Goal: Task Accomplishment & Management: Complete application form

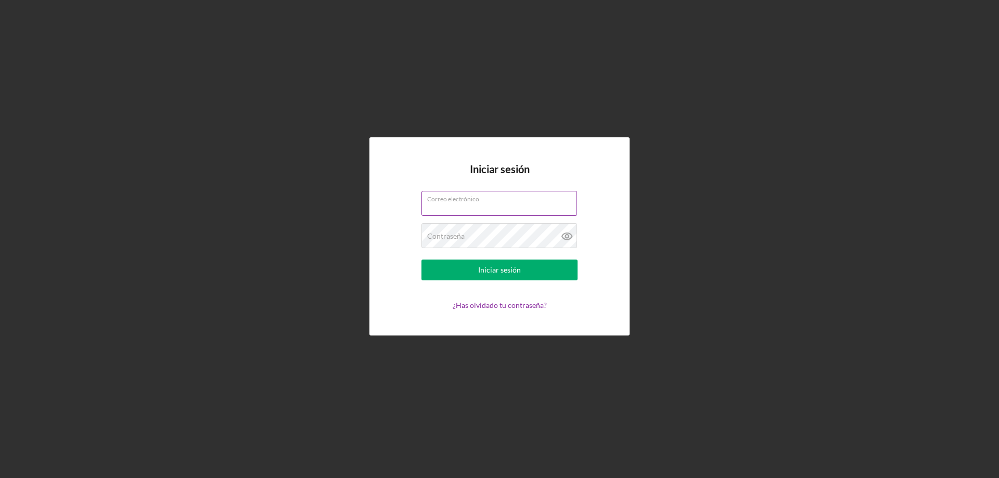
click at [444, 204] on input "Correo electrónico" at bounding box center [499, 203] width 156 height 25
type input "[EMAIL_ADDRESS][DOMAIN_NAME]"
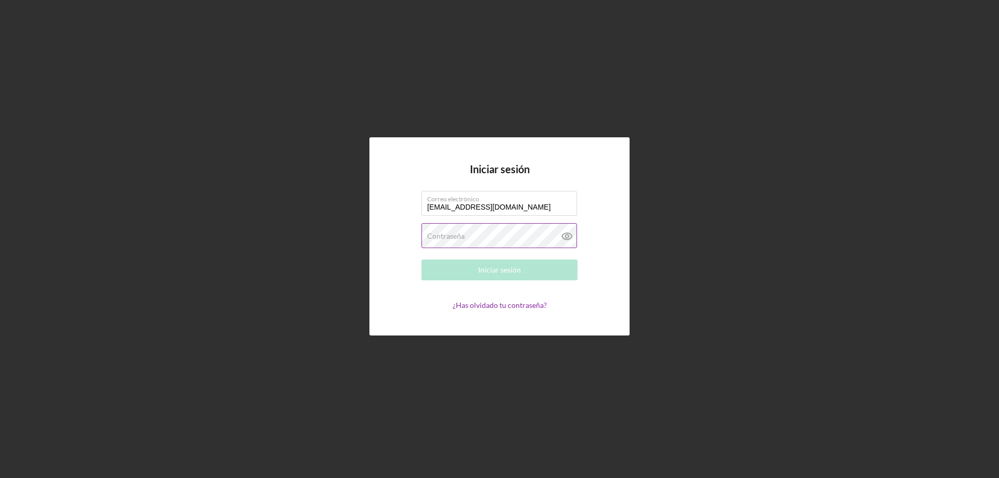
click at [457, 237] on font "Contraseña" at bounding box center [445, 235] width 37 height 9
click at [566, 238] on icon at bounding box center [566, 236] width 3 height 3
click at [421, 260] on button "Iniciar sesión" at bounding box center [499, 270] width 156 height 21
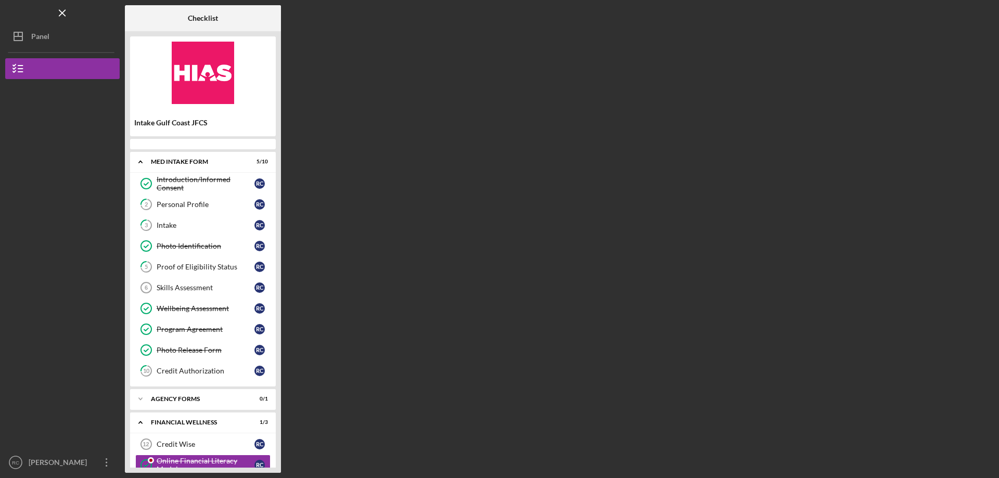
scroll to position [62, 0]
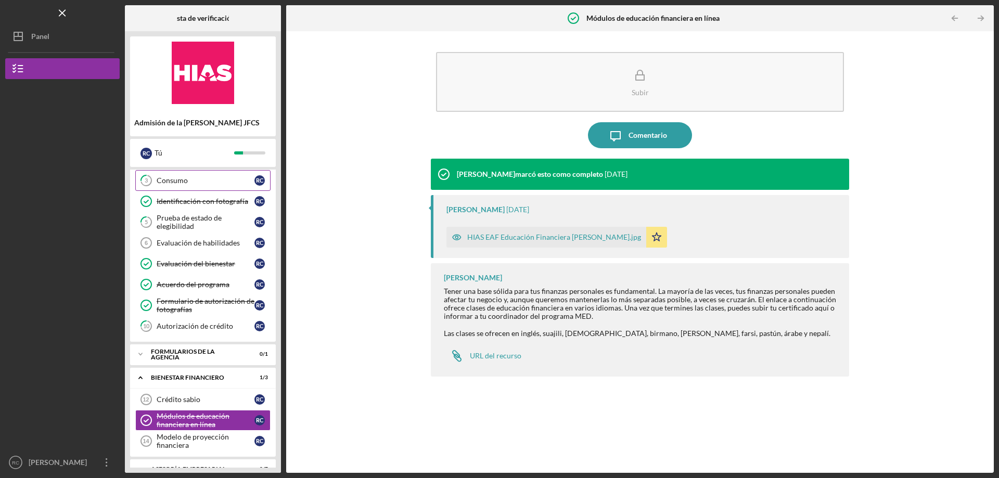
click at [234, 180] on div "Consumo" at bounding box center [206, 180] width 98 height 8
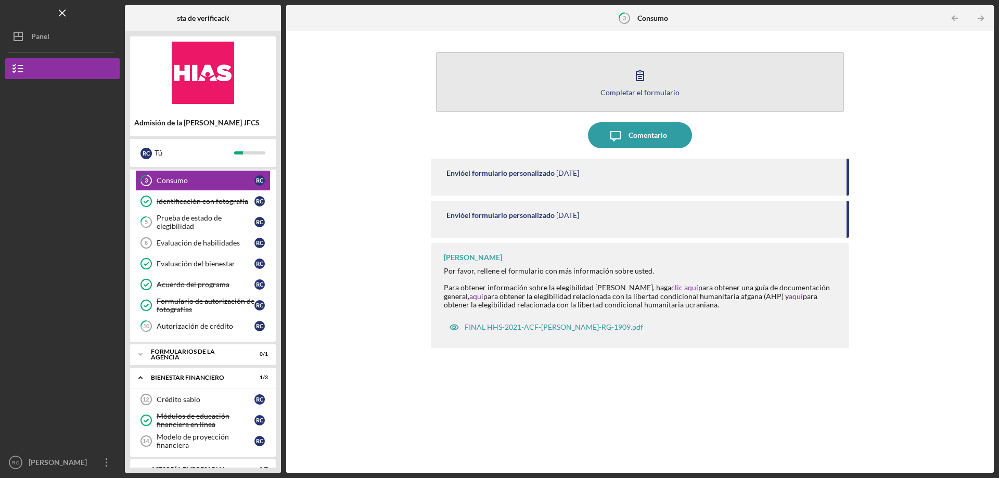
click at [667, 83] on button "Completar el formulario Forma" at bounding box center [640, 82] width 408 height 60
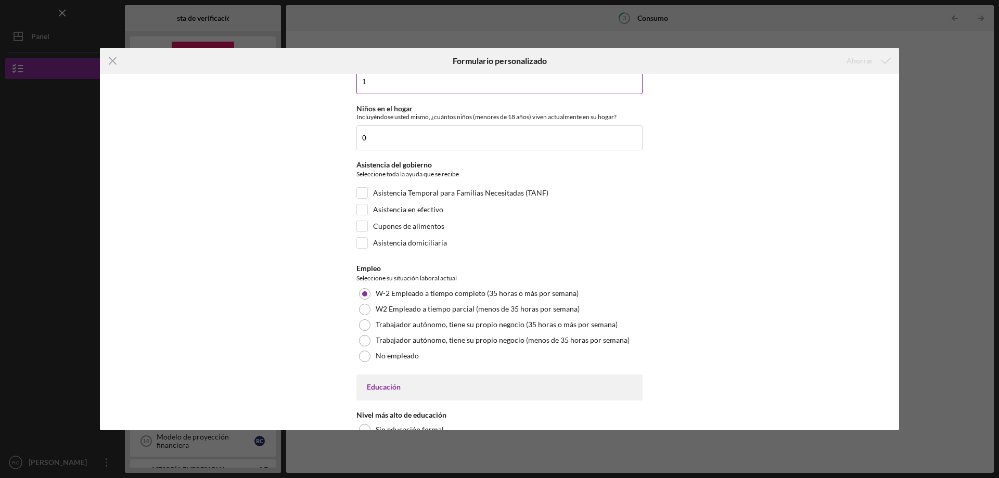
scroll to position [1508, 0]
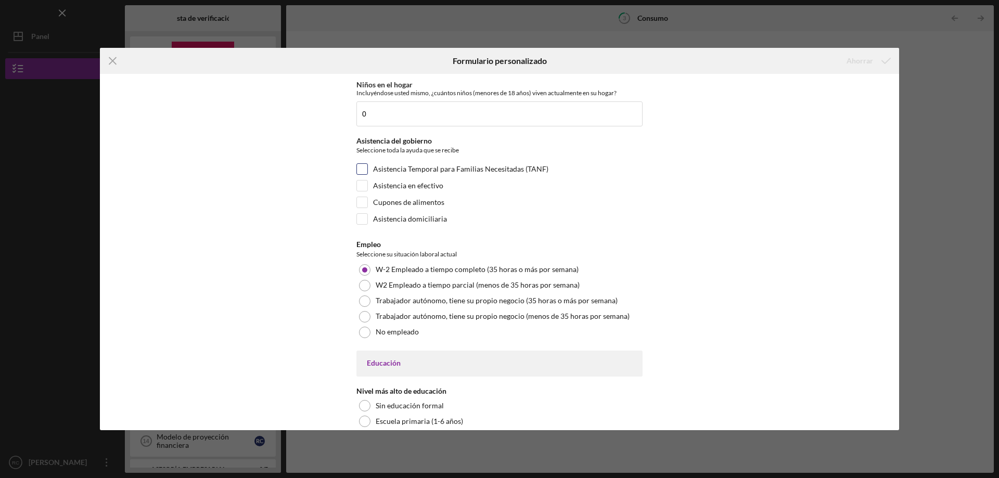
click at [364, 164] on input "Asistencia Temporal para Familias Necesitadas (TANF)" at bounding box center [362, 169] width 10 height 10
checkbox input "true"
click at [375, 220] on font "Asistencia domiciliaria" at bounding box center [410, 218] width 74 height 9
click at [367, 220] on input "Asistencia domiciliaria" at bounding box center [362, 219] width 10 height 10
checkbox input "true"
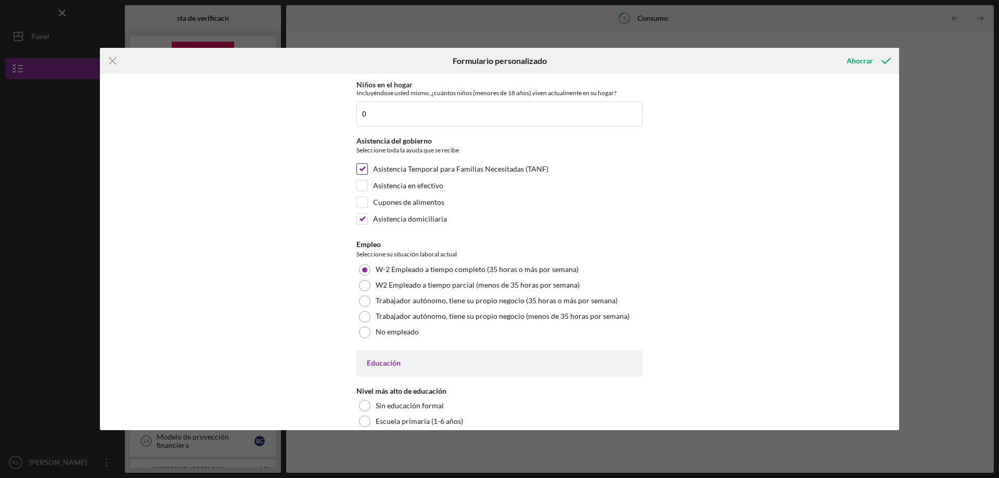
click at [365, 166] on input "Asistencia Temporal para Familias Necesitadas (TANF)" at bounding box center [362, 169] width 10 height 10
checkbox input "false"
click at [889, 60] on icon "submit" at bounding box center [886, 61] width 26 height 26
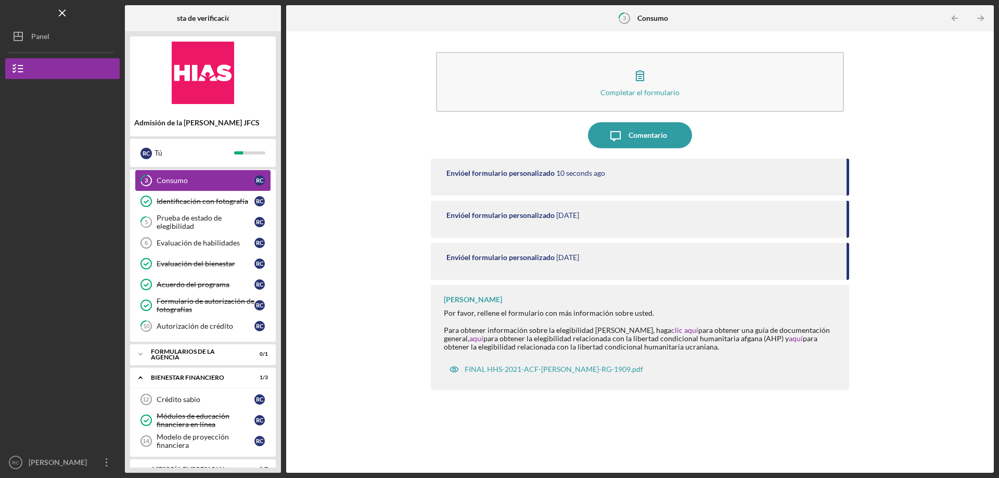
click at [217, 177] on div "Consumo" at bounding box center [206, 180] width 98 height 8
click at [533, 370] on font "FINAL HHS-2021-ACF-[PERSON_NAME]-RG-1909.pdf" at bounding box center [553, 369] width 178 height 9
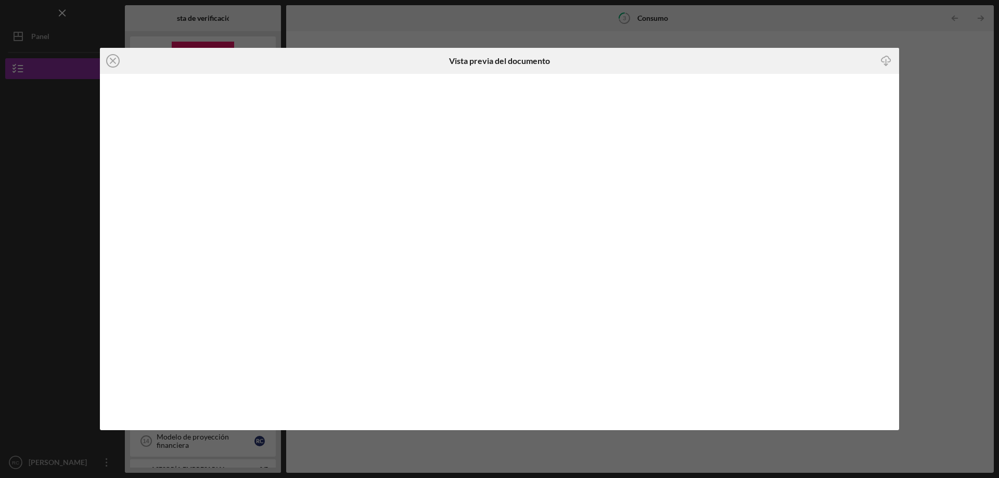
click at [886, 61] on line "button" at bounding box center [886, 62] width 0 height 6
drag, startPoint x: 112, startPoint y: 56, endPoint x: 128, endPoint y: 67, distance: 19.9
click at [112, 56] on icon "Icon/Close" at bounding box center [113, 61] width 26 height 26
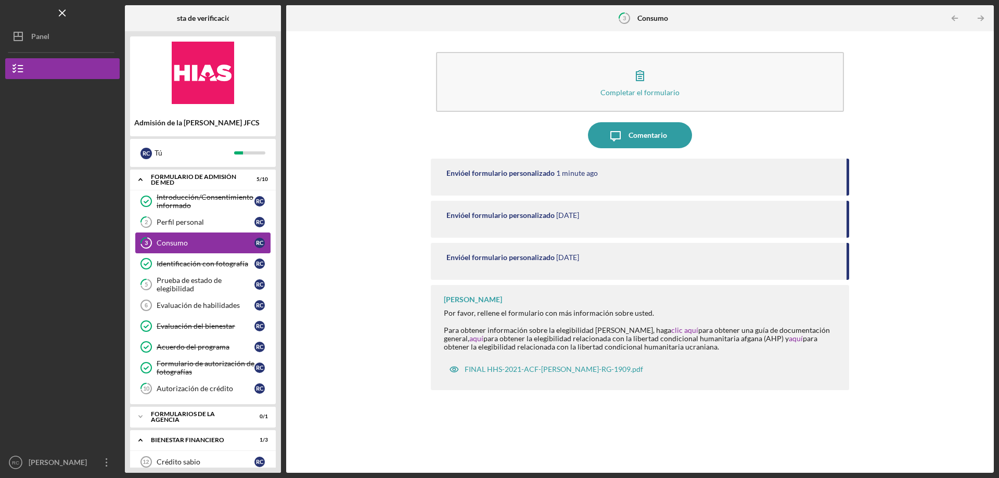
click at [205, 247] on div "Consumo" at bounding box center [206, 243] width 98 height 8
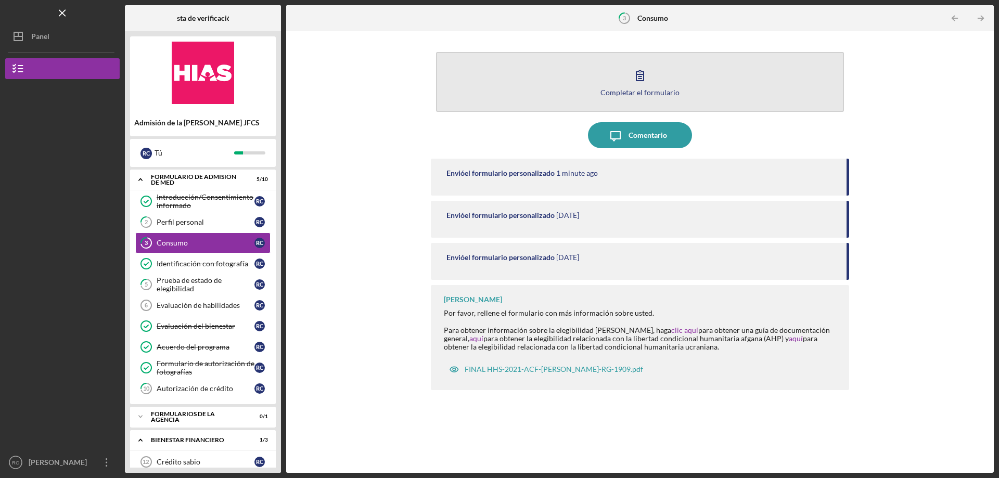
click at [727, 76] on button "Completar el formulario Forma" at bounding box center [640, 82] width 408 height 60
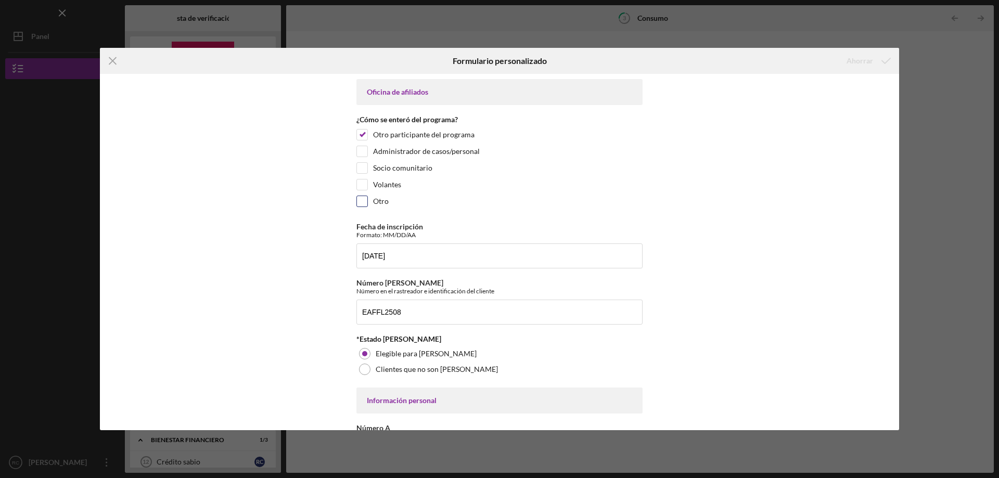
click at [361, 206] on input "Otro" at bounding box center [362, 201] width 10 height 10
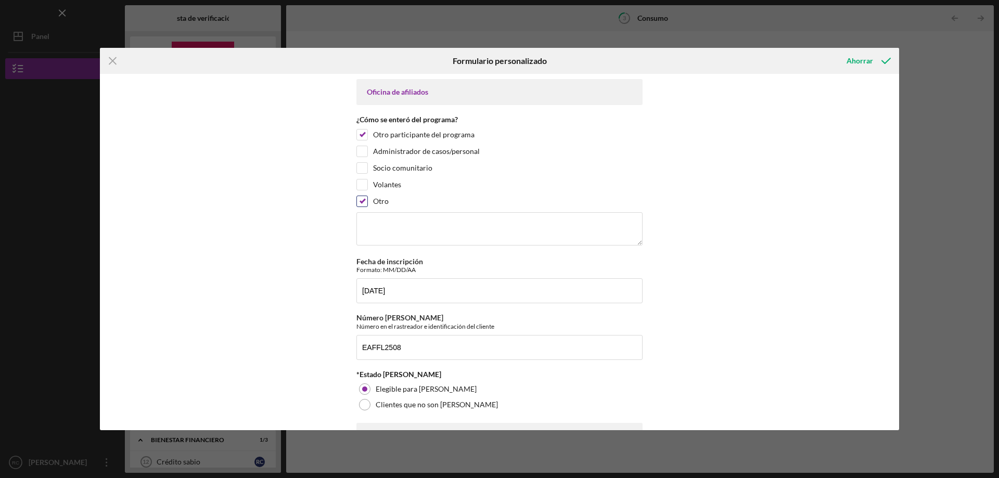
click at [361, 204] on input "Otro" at bounding box center [362, 201] width 10 height 10
checkbox input "false"
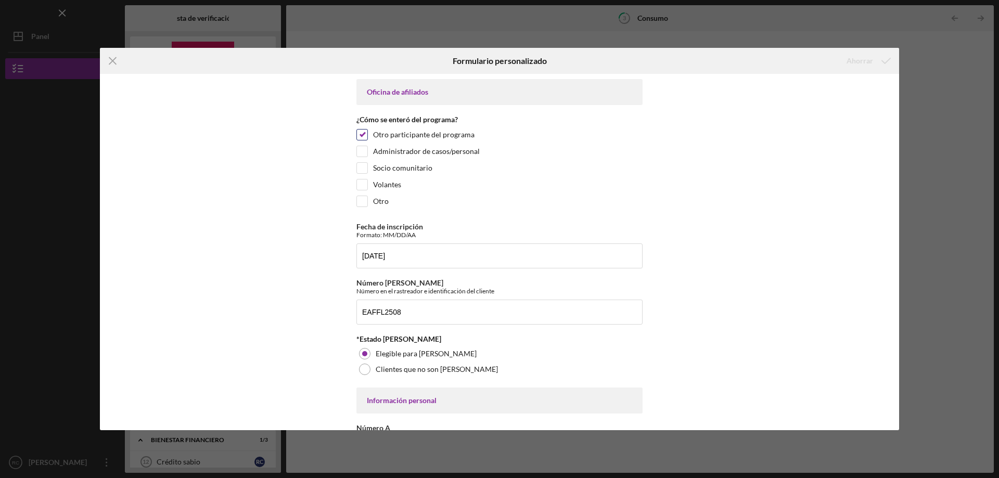
click at [360, 138] on input "Otro participante del programa" at bounding box center [362, 135] width 10 height 10
click at [358, 131] on input "Otro participante del programa" at bounding box center [362, 135] width 10 height 10
click at [366, 135] on div at bounding box center [361, 134] width 11 height 11
click at [364, 135] on input "Otro participante del programa" at bounding box center [362, 135] width 10 height 10
checkbox input "false"
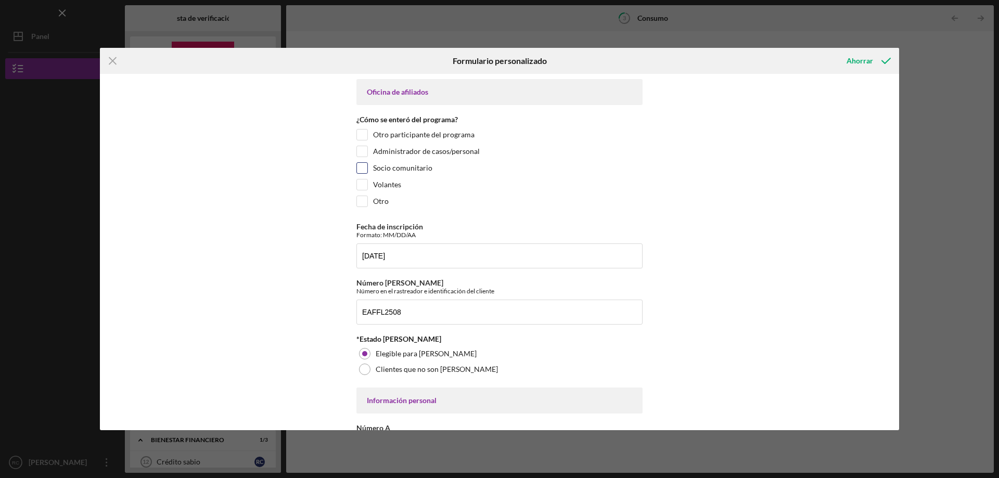
click at [358, 168] on input "Socio comunitario" at bounding box center [362, 168] width 10 height 10
checkbox input "true"
click at [889, 61] on icon "submit" at bounding box center [886, 61] width 26 height 26
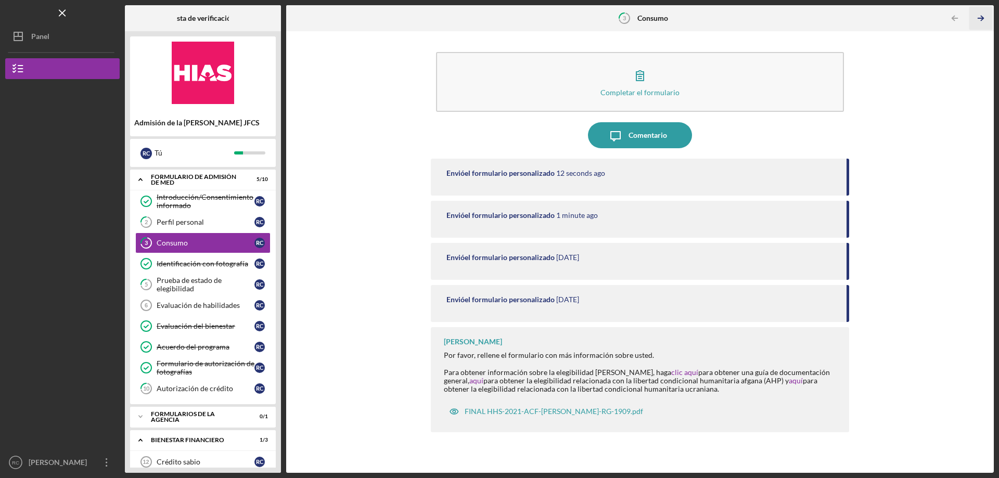
click at [979, 16] on icon "Icon/Table Pagination Arrow" at bounding box center [980, 18] width 23 height 23
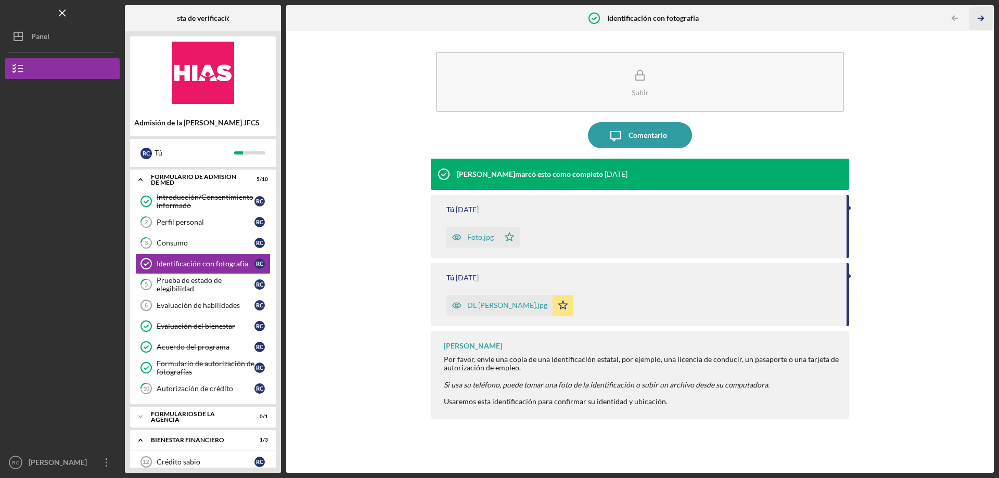
click at [983, 16] on icon "Icon/Table Pagination Arrow" at bounding box center [980, 18] width 23 height 23
